Goal: Task Accomplishment & Management: Use online tool/utility

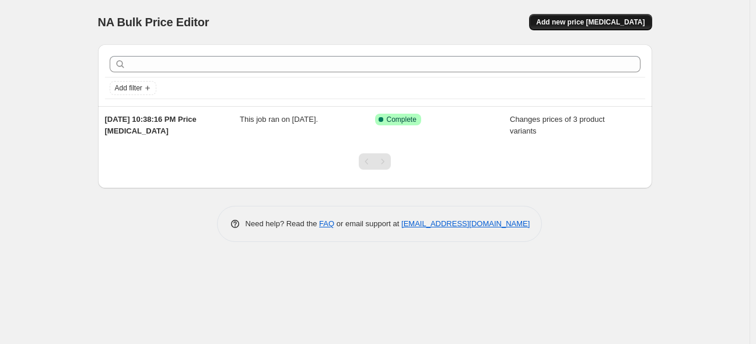
click at [583, 25] on span "Add new price [MEDICAL_DATA]" at bounding box center [590, 22] width 109 height 9
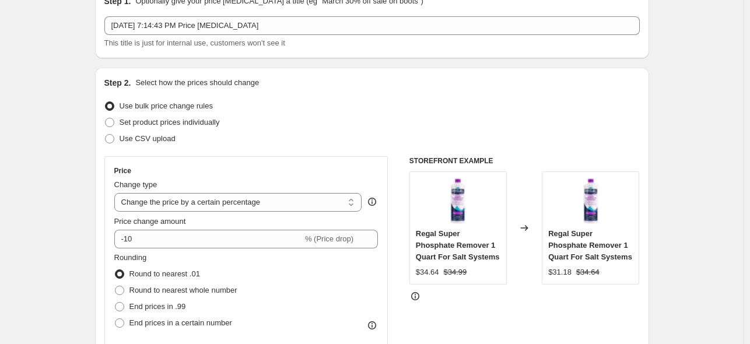
scroll to position [117, 0]
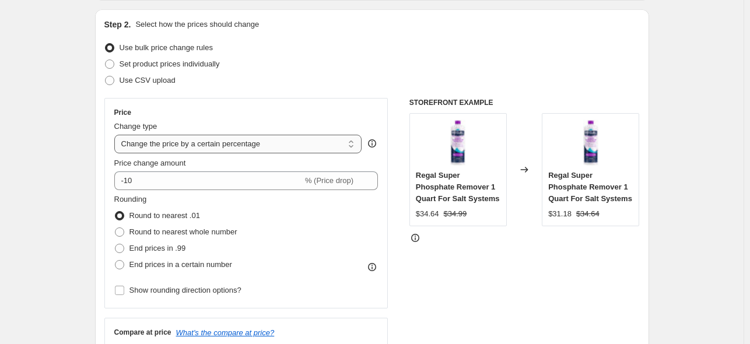
click at [261, 146] on select "Change the price to a certain amount Change the price by a certain amount Chang…" at bounding box center [238, 144] width 248 height 19
select select "pc"
type input "50"
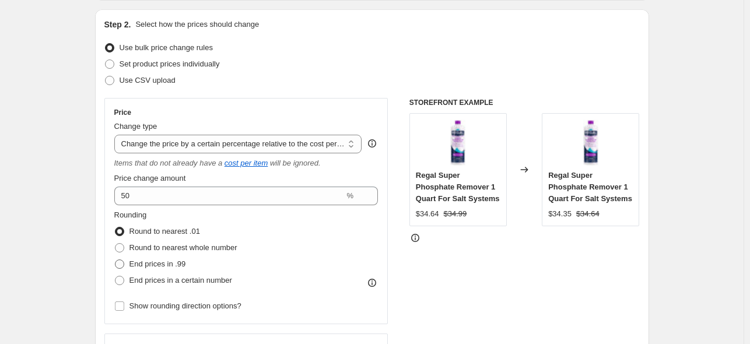
click at [120, 265] on span at bounding box center [119, 264] width 9 height 9
click at [116, 260] on input "End prices in .99" at bounding box center [115, 260] width 1 height 1
radio input "true"
click at [122, 228] on span at bounding box center [119, 231] width 9 height 9
click at [116, 228] on input "Round to nearest .01" at bounding box center [115, 227] width 1 height 1
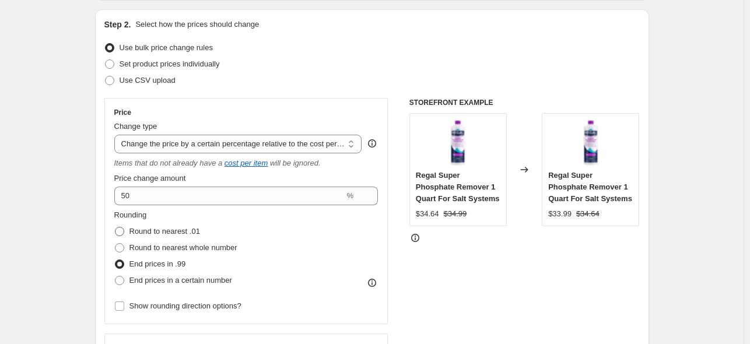
radio input "true"
click at [120, 247] on span at bounding box center [119, 247] width 9 height 9
click at [116, 244] on input "Round to nearest whole number" at bounding box center [115, 243] width 1 height 1
radio input "true"
click at [121, 233] on span at bounding box center [119, 231] width 9 height 9
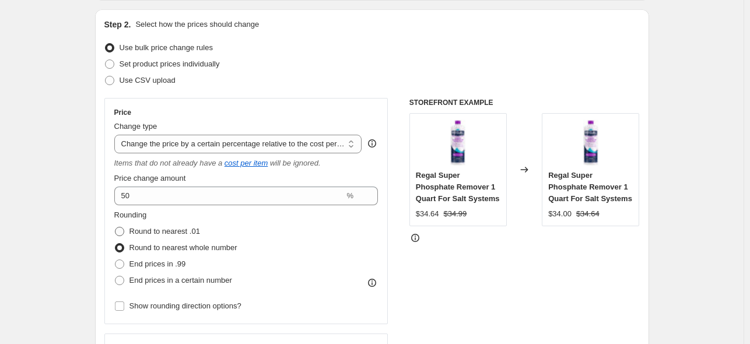
click at [116, 228] on input "Round to nearest .01" at bounding box center [115, 227] width 1 height 1
radio input "true"
click at [121, 279] on span at bounding box center [119, 280] width 9 height 9
click at [116, 277] on input "End prices in a certain number" at bounding box center [115, 276] width 1 height 1
radio input "true"
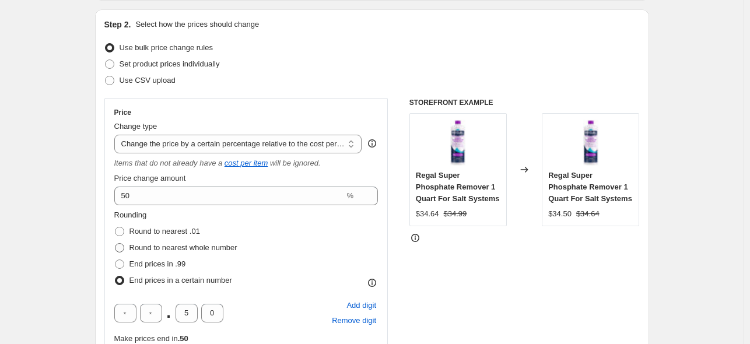
click at [123, 247] on span at bounding box center [119, 247] width 9 height 9
click at [116, 244] on input "Round to nearest whole number" at bounding box center [115, 243] width 1 height 1
radio input "true"
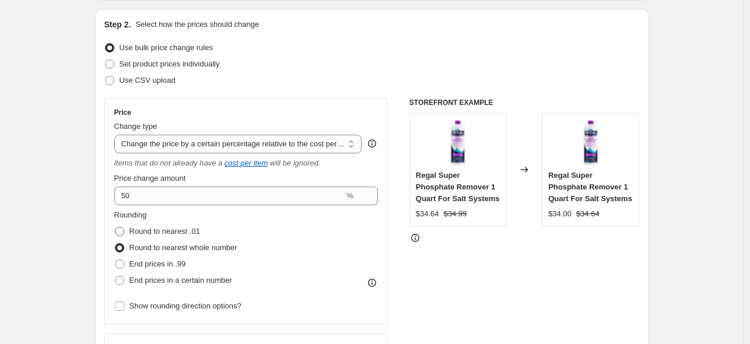
click at [122, 233] on span at bounding box center [119, 231] width 9 height 9
click at [116, 228] on input "Round to nearest .01" at bounding box center [115, 227] width 1 height 1
radio input "true"
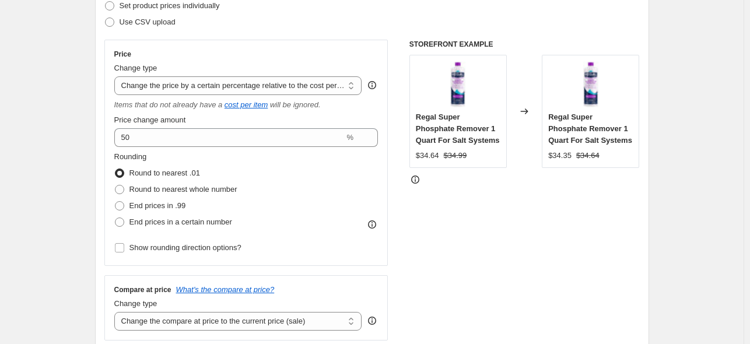
scroll to position [233, 0]
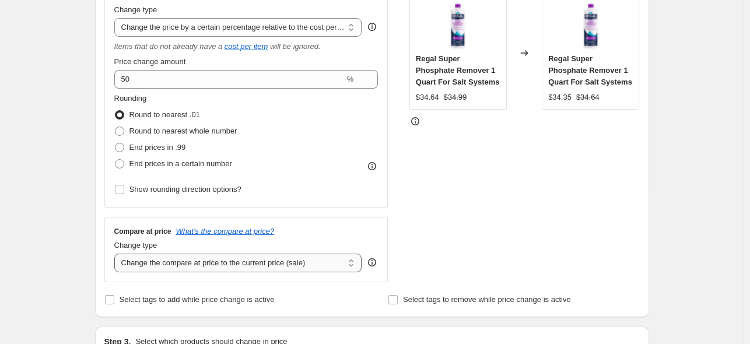
click at [308, 264] on select "Change the compare at price to the current price (sale) Change the compare at p…" at bounding box center [238, 263] width 248 height 19
select select "remove"
click at [117, 254] on select "Change the compare at price to the current price (sale) Change the compare at p…" at bounding box center [238, 263] width 248 height 19
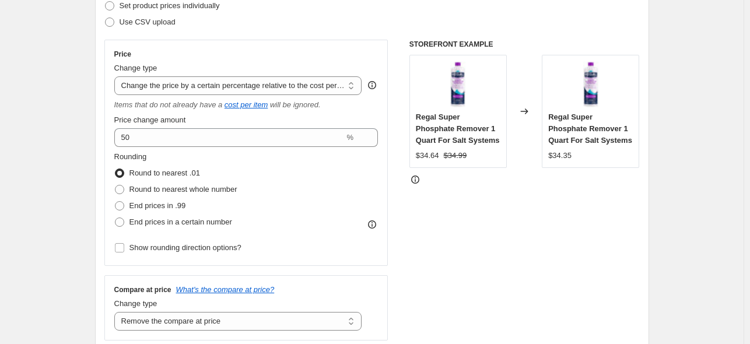
scroll to position [175, 0]
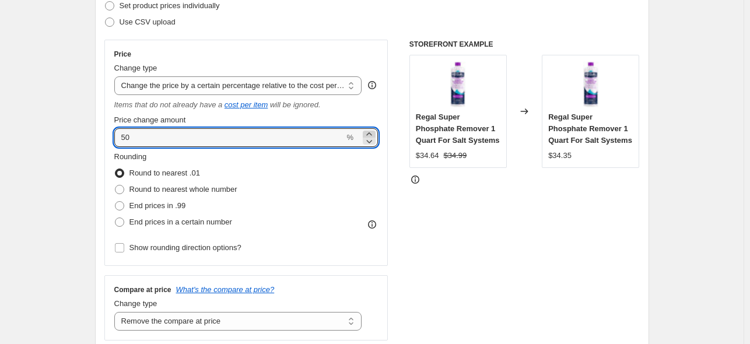
click at [371, 133] on icon at bounding box center [369, 134] width 12 height 12
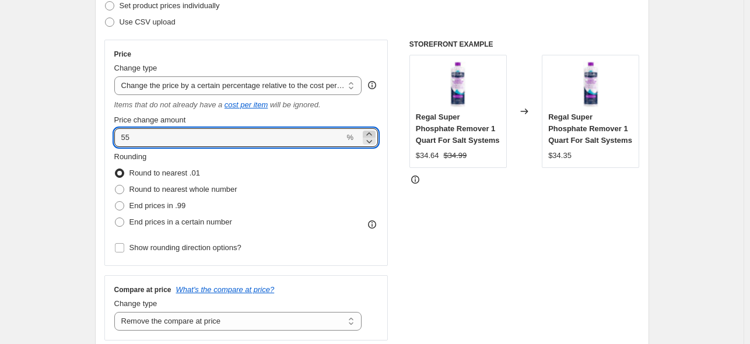
click at [371, 133] on icon at bounding box center [369, 134] width 12 height 12
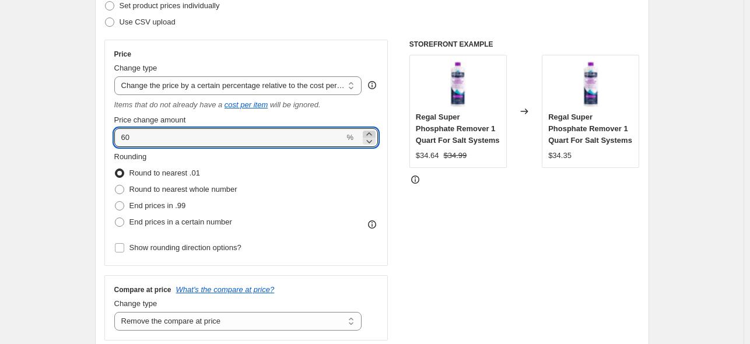
click at [371, 133] on icon at bounding box center [369, 134] width 12 height 12
click at [372, 144] on icon at bounding box center [369, 141] width 12 height 12
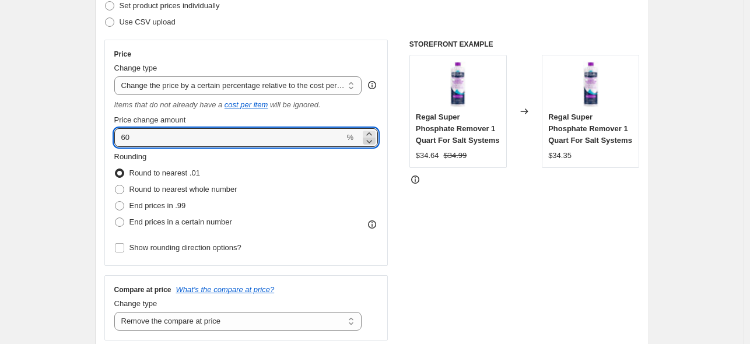
click at [372, 144] on icon at bounding box center [369, 141] width 12 height 12
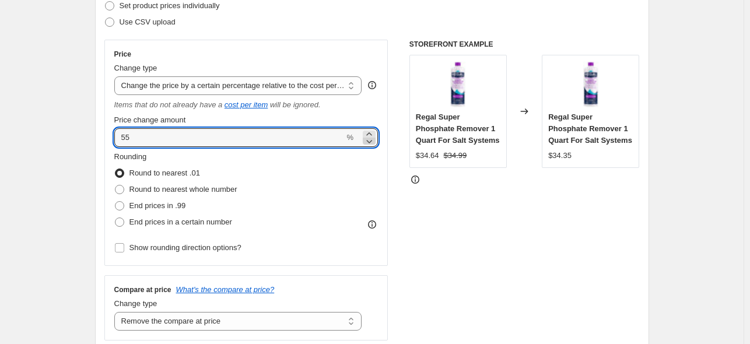
click at [372, 144] on icon at bounding box center [369, 141] width 12 height 12
drag, startPoint x: 340, startPoint y: 139, endPoint x: 117, endPoint y: 141, distance: 223.5
click at [117, 141] on input "54" at bounding box center [229, 137] width 230 height 19
type input "10"
click at [505, 204] on div "STOREFRONT EXAMPLE Regal Super Phosphate Remover 1 Quart For Salt Systems $34.6…" at bounding box center [525, 190] width 230 height 301
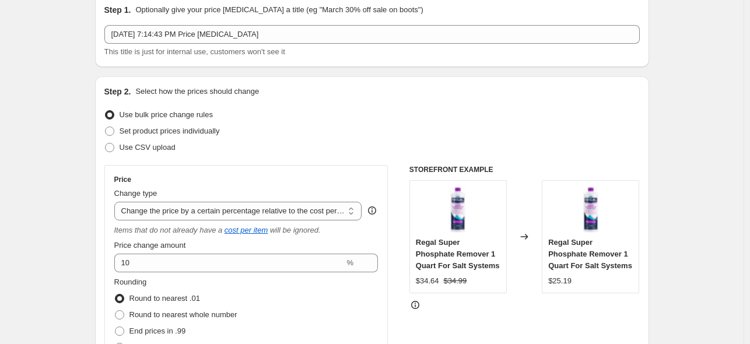
scroll to position [0, 0]
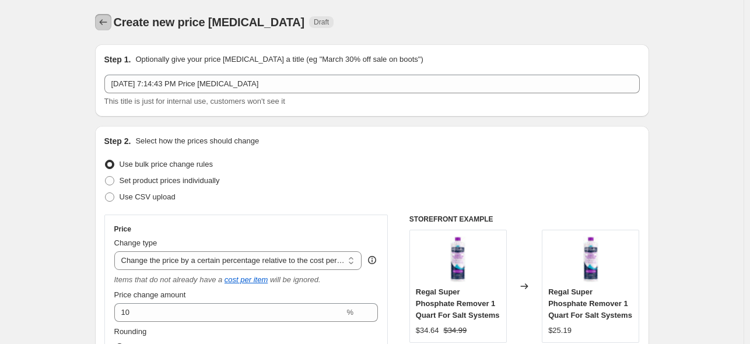
click at [99, 16] on button "Price change jobs" at bounding box center [103, 22] width 16 height 16
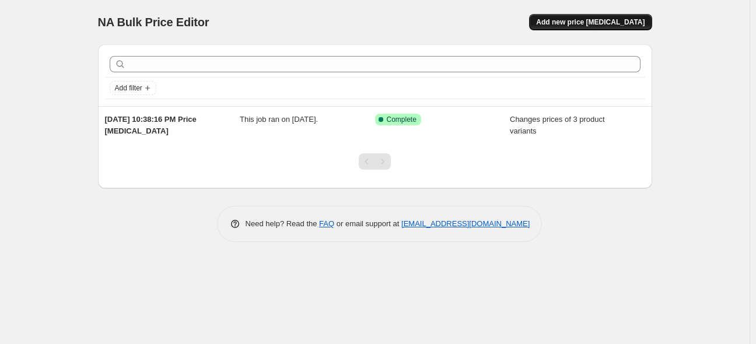
click at [579, 21] on span "Add new price [MEDICAL_DATA]" at bounding box center [590, 22] width 109 height 9
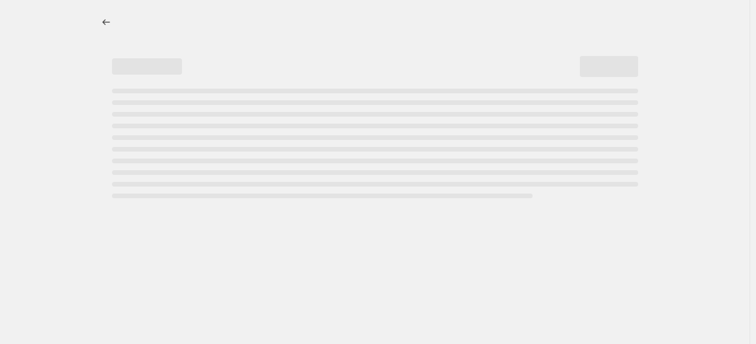
select select "percentage"
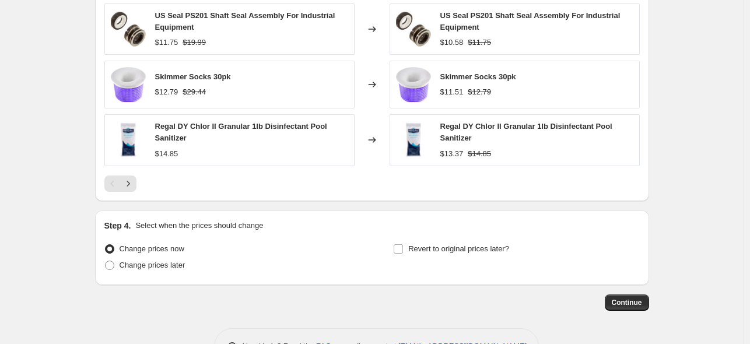
scroll to position [817, 0]
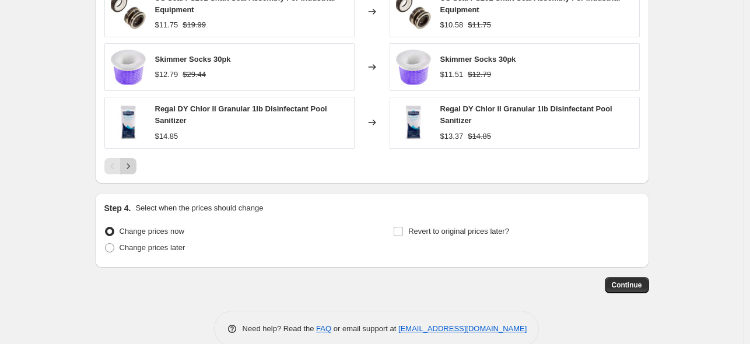
click at [130, 165] on icon "Next" at bounding box center [129, 166] width 12 height 12
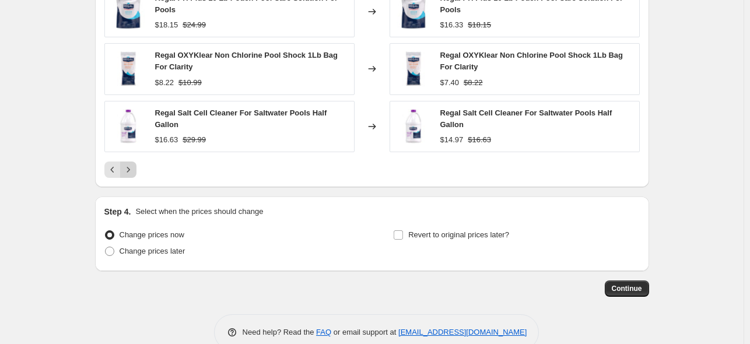
click at [130, 165] on icon "Next" at bounding box center [129, 170] width 12 height 12
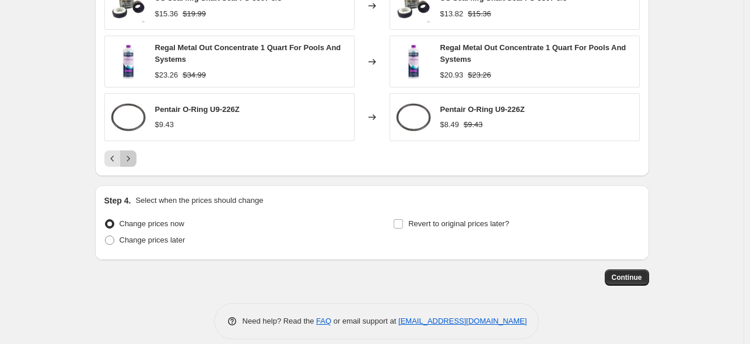
click at [130, 162] on icon "Next" at bounding box center [129, 159] width 12 height 12
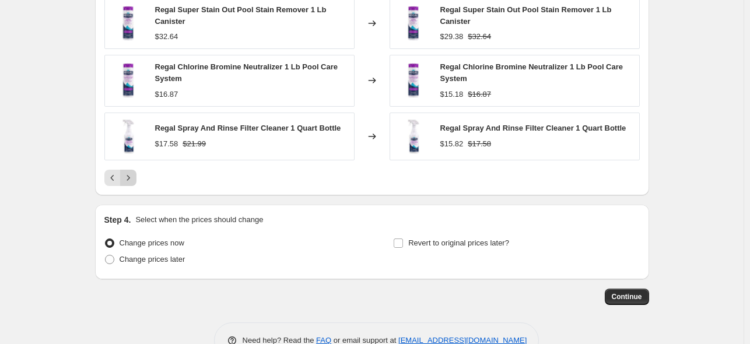
click at [130, 172] on icon "Next" at bounding box center [129, 178] width 12 height 12
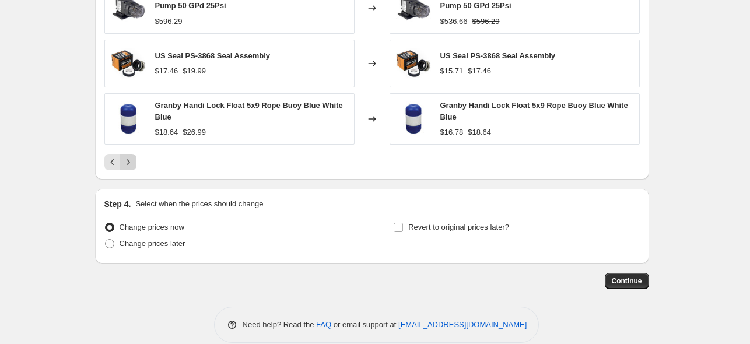
click at [130, 162] on icon "Next" at bounding box center [129, 162] width 12 height 12
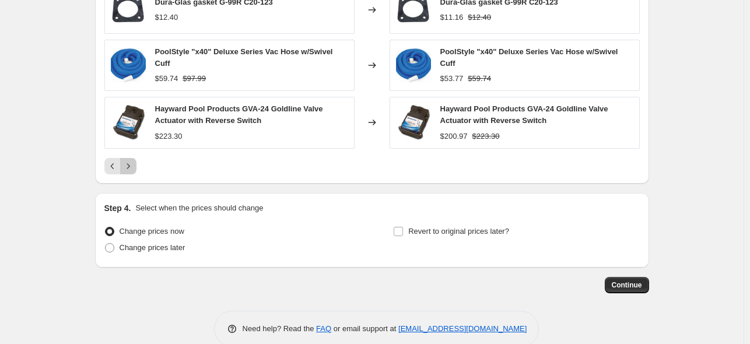
click at [130, 162] on icon "Next" at bounding box center [129, 166] width 12 height 12
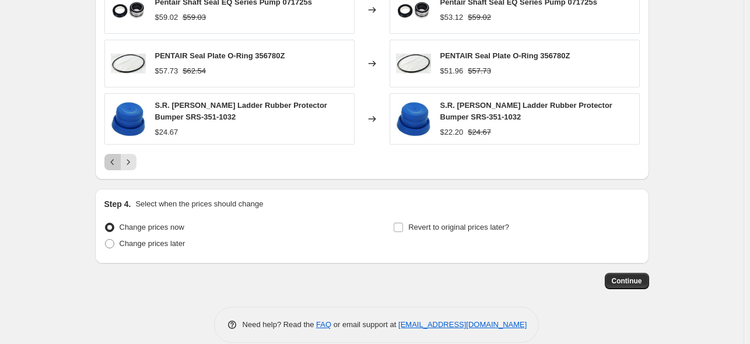
click at [112, 161] on icon "Previous" at bounding box center [113, 162] width 12 height 12
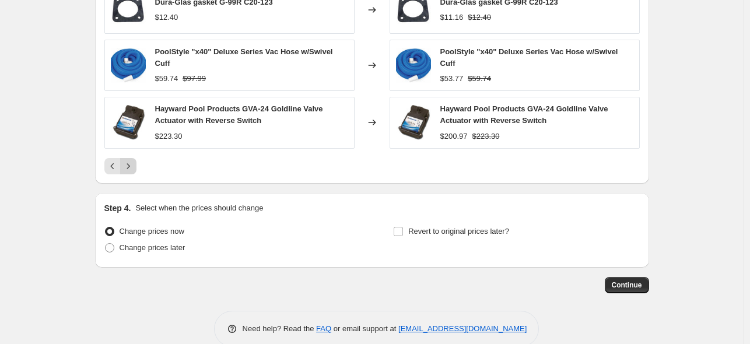
click at [130, 163] on icon "Next" at bounding box center [128, 165] width 3 height 5
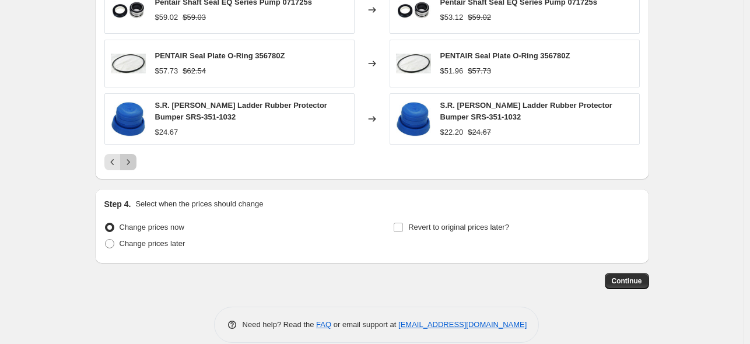
click at [132, 158] on icon "Next" at bounding box center [129, 162] width 12 height 12
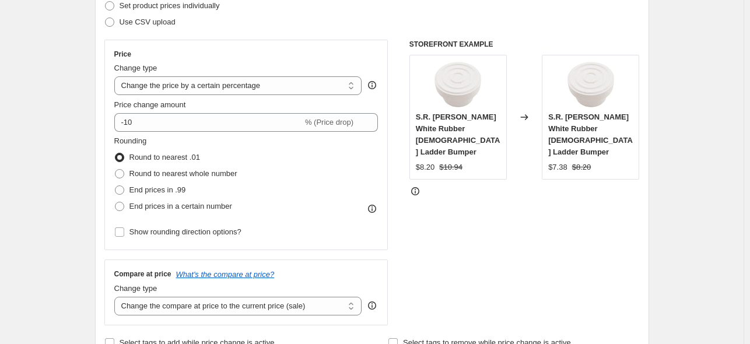
scroll to position [0, 0]
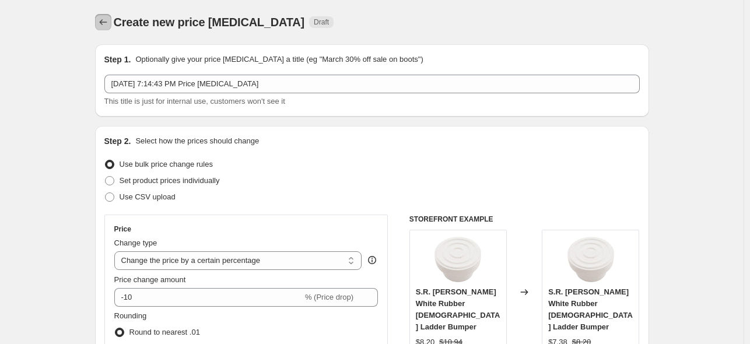
click at [103, 23] on icon "Price change jobs" at bounding box center [103, 22] width 8 height 6
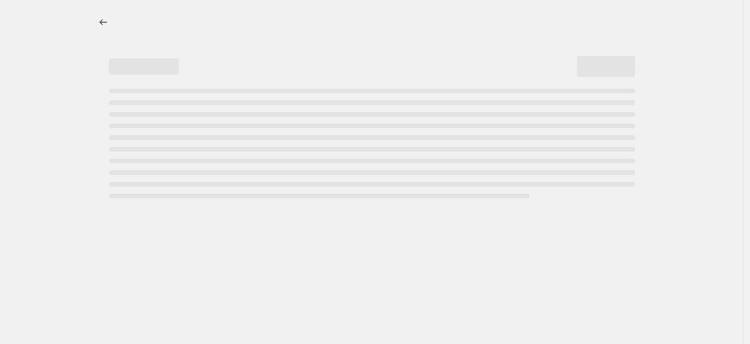
select select "percentage"
